Goal: Use online tool/utility: Utilize a website feature to perform a specific function

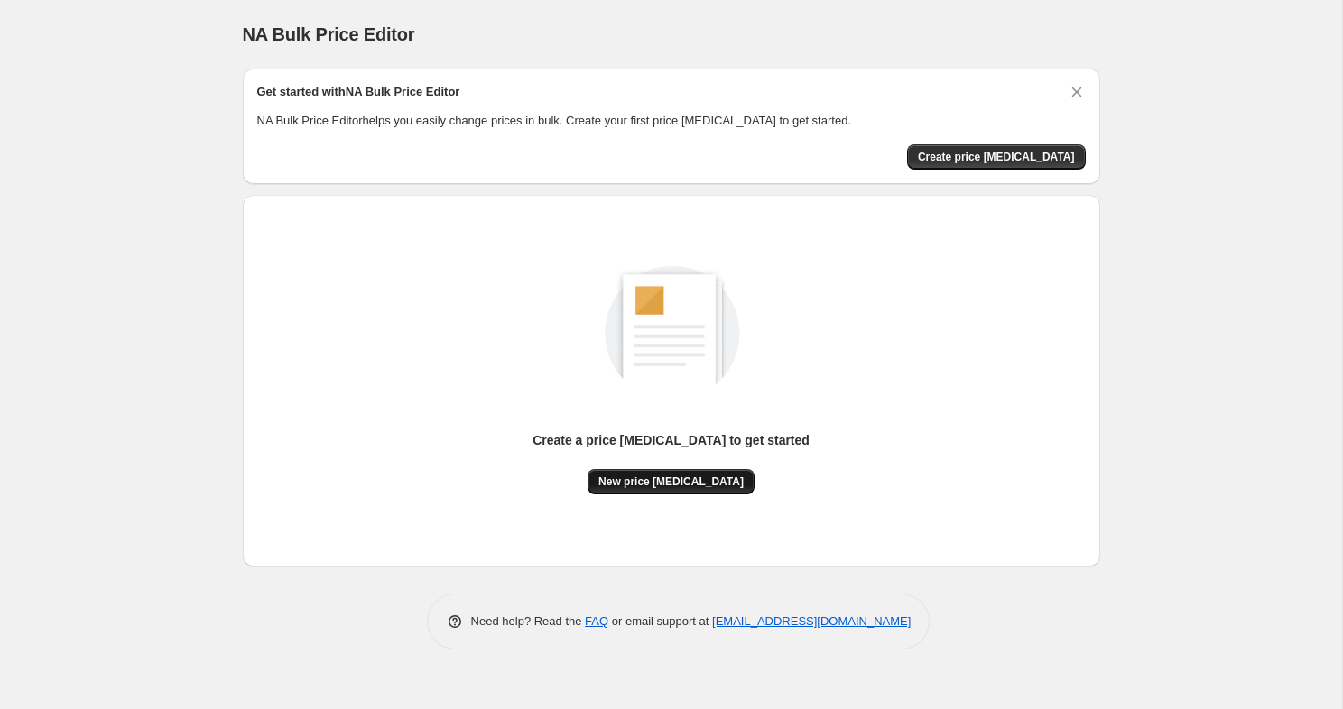
click at [696, 479] on span "New price [MEDICAL_DATA]" at bounding box center [670, 482] width 145 height 14
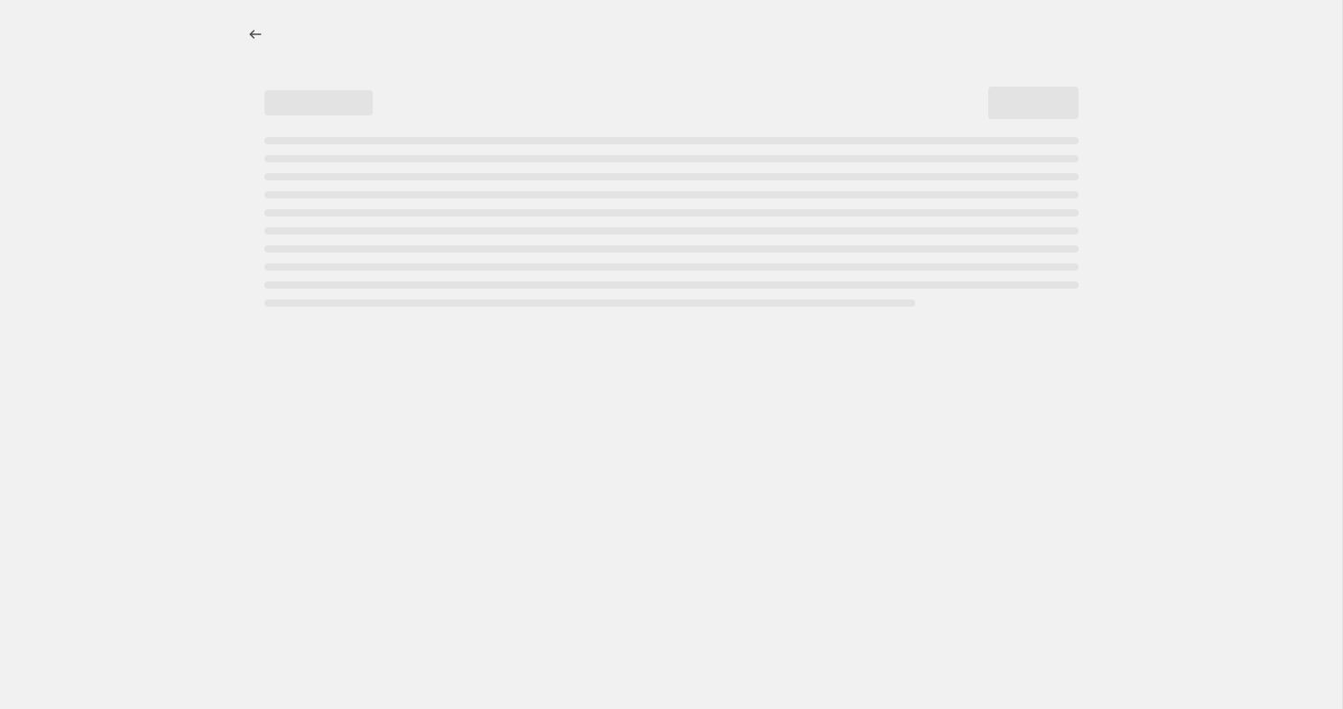
select select "percentage"
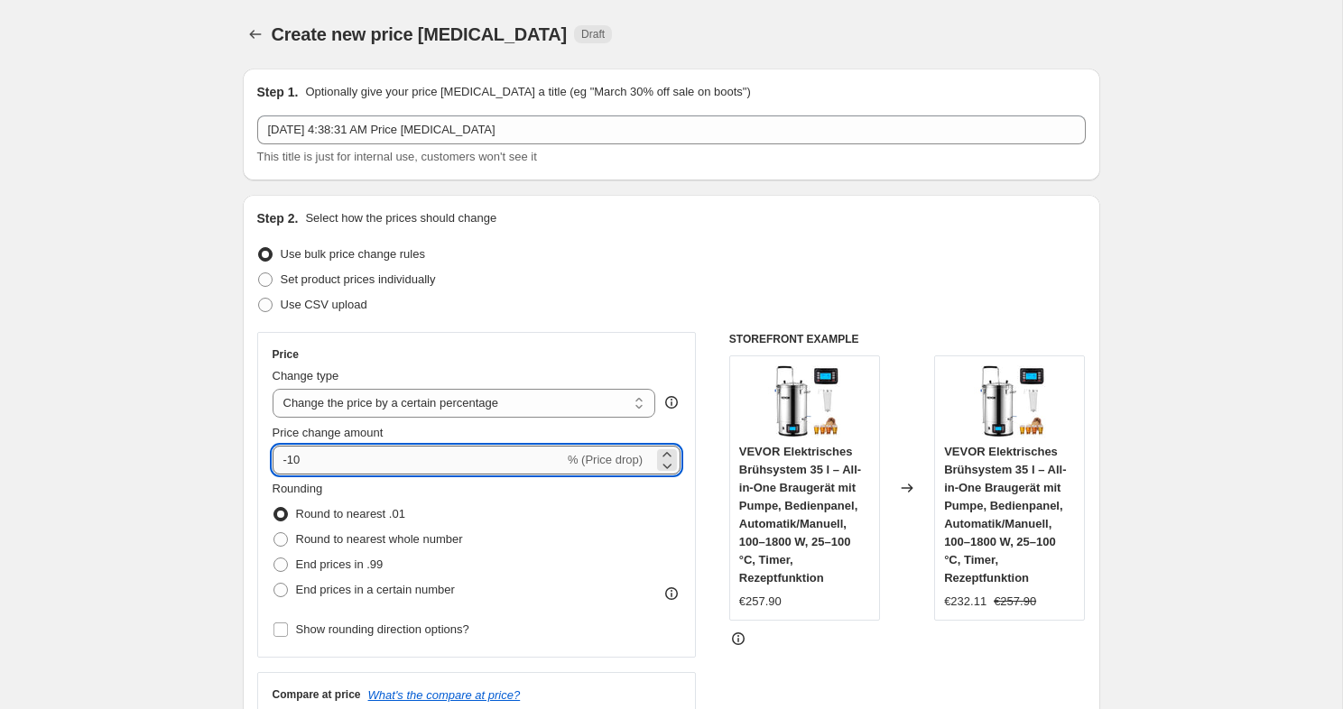
click at [473, 460] on input "-10" at bounding box center [418, 460] width 291 height 29
type input "-1"
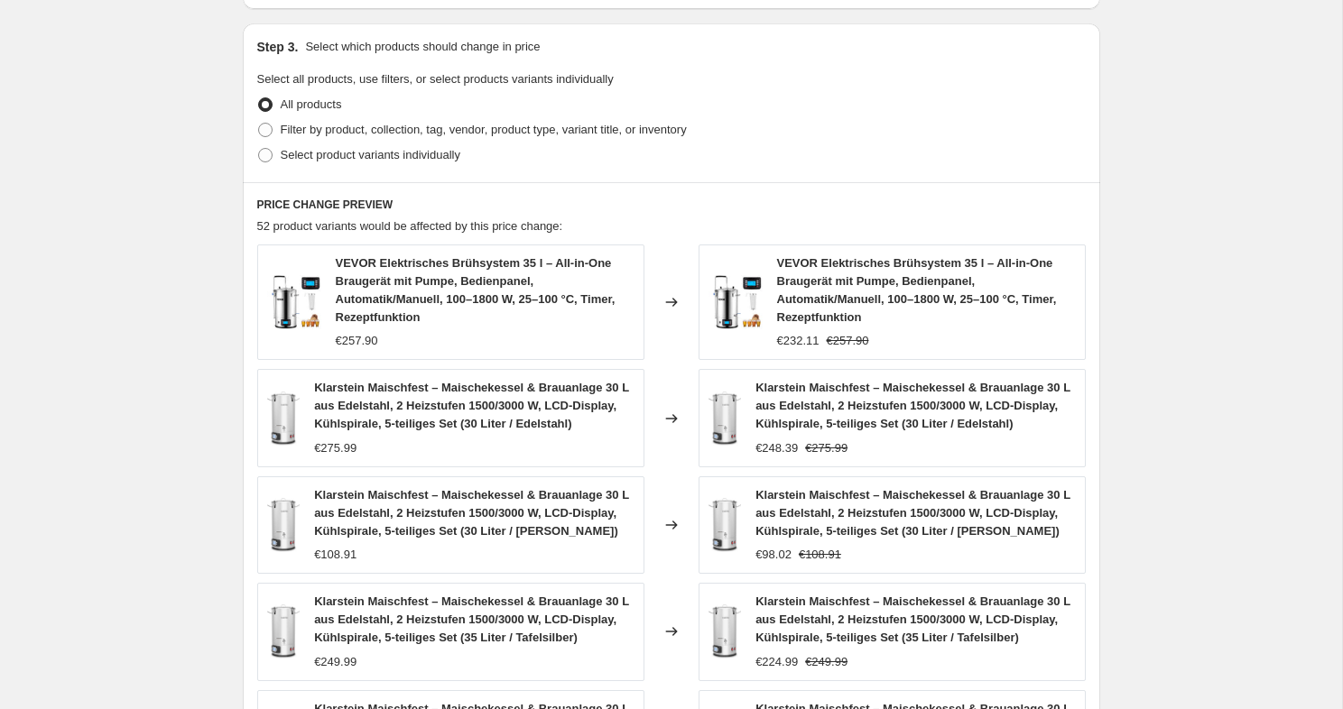
scroll to position [1232, 0]
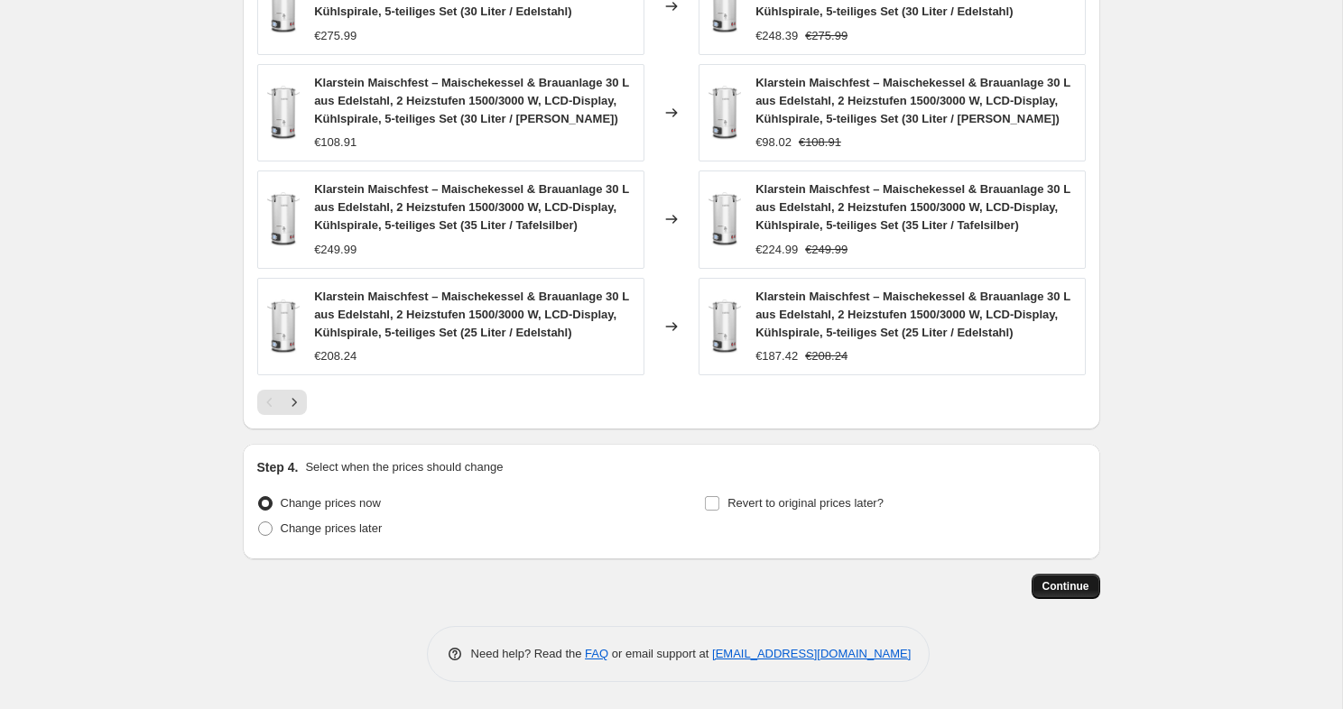
type input "-39"
click at [1065, 584] on span "Continue" at bounding box center [1065, 586] width 47 height 14
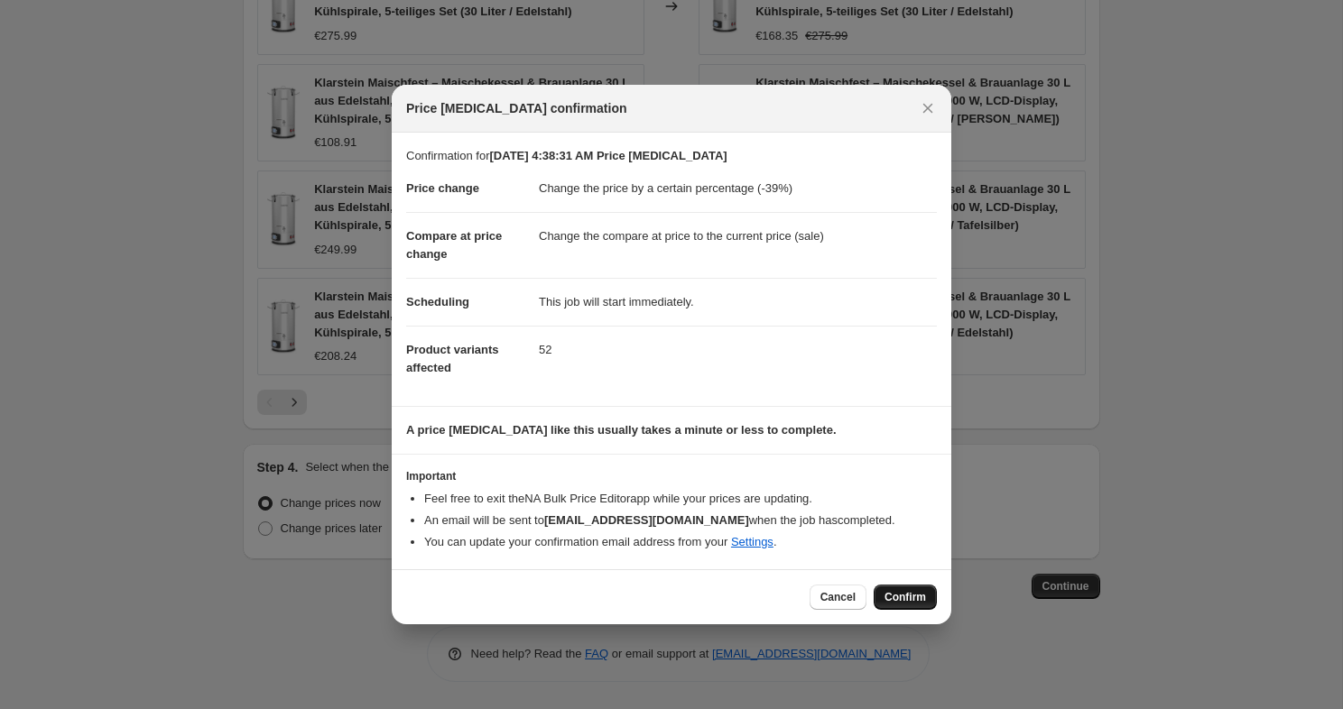
click at [899, 597] on span "Confirm" at bounding box center [905, 597] width 42 height 14
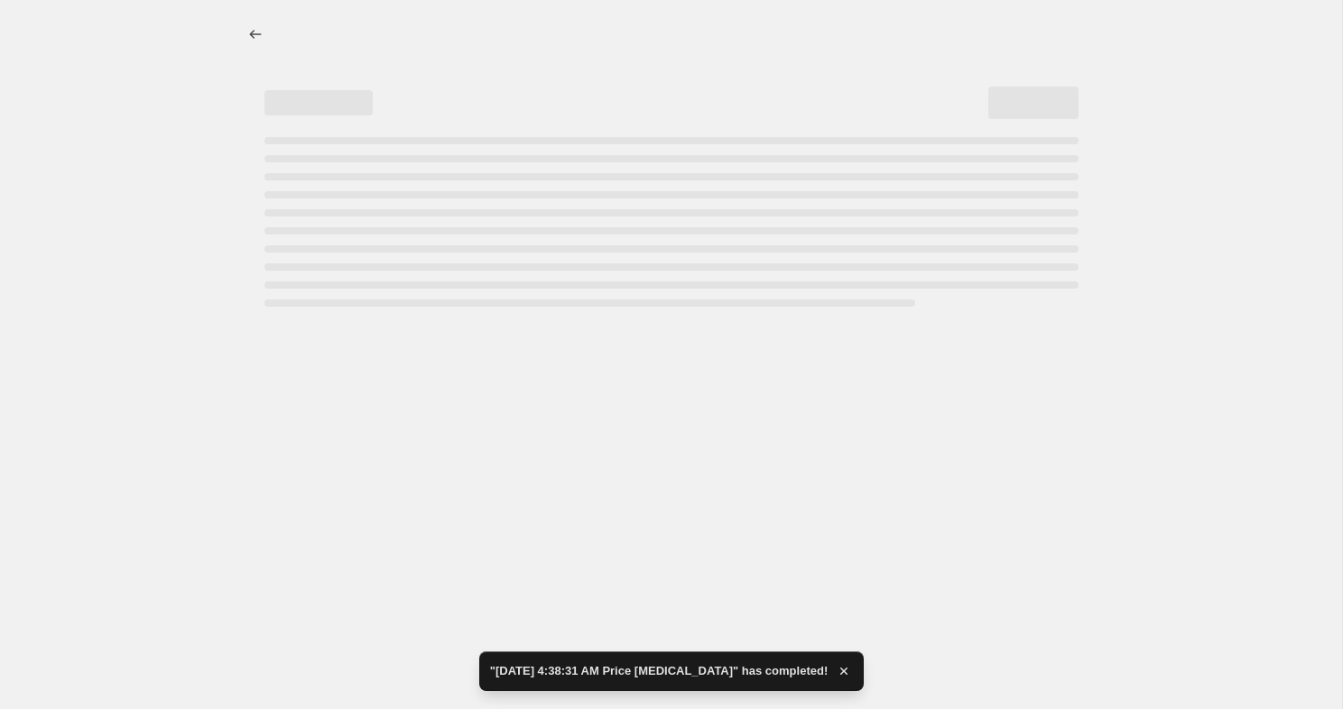
select select "percentage"
